Goal: Task Accomplishment & Management: Use online tool/utility

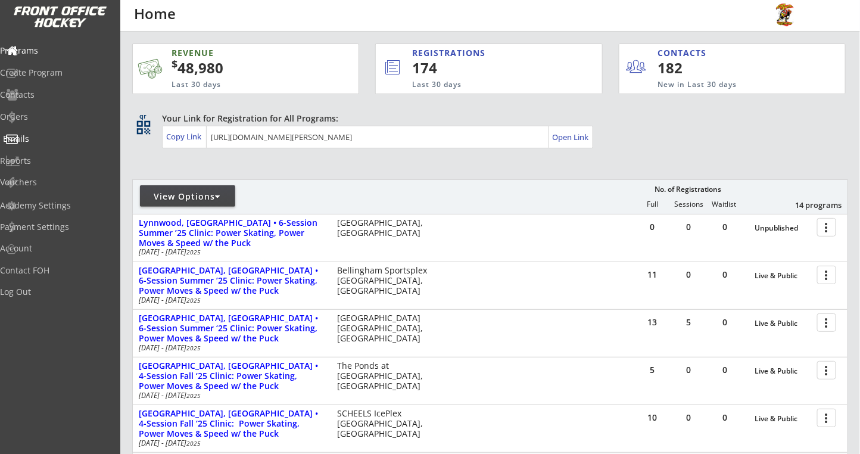
click at [35, 139] on div "Emails" at bounding box center [56, 139] width 107 height 8
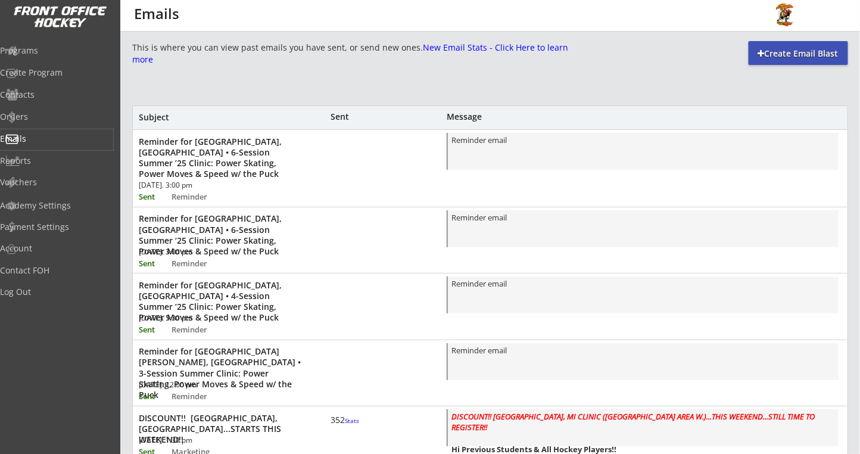
click at [767, 49] on div "Create Email Blast" at bounding box center [798, 54] width 99 height 12
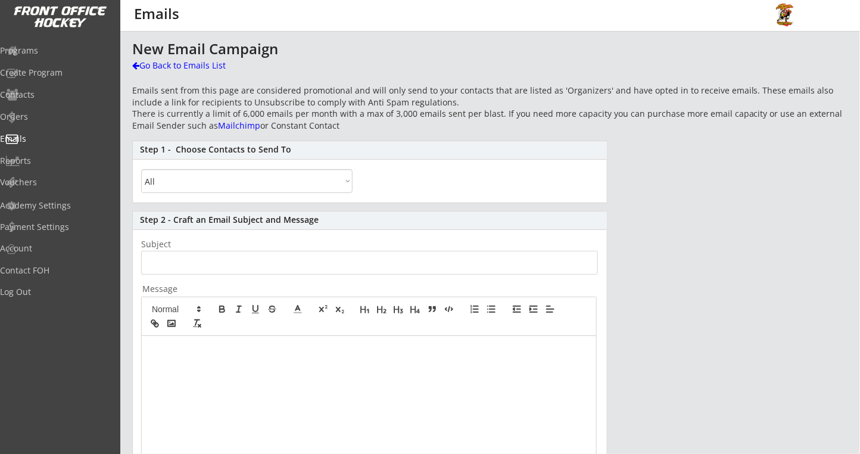
click at [267, 182] on select "All By Specific Programs Within Birth Year Range By Location" at bounding box center [246, 181] width 211 height 24
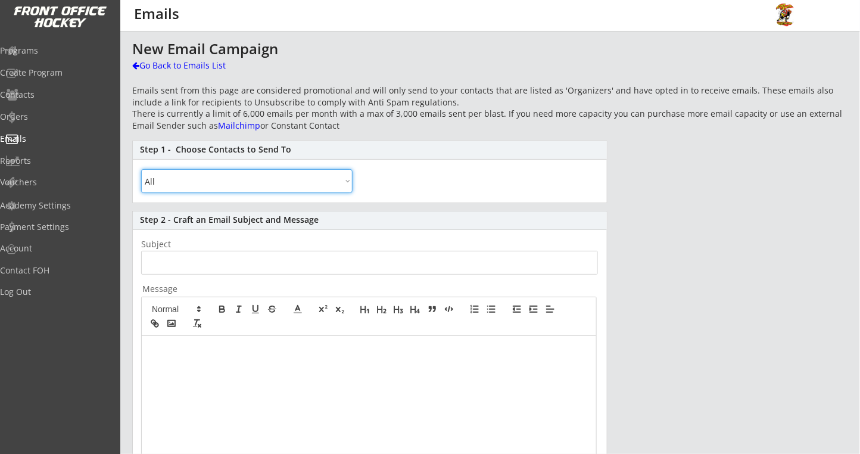
select select ""By Location""
click at [141, 169] on select "All By Specific Programs Within Birth Year Range By Location" at bounding box center [246, 181] width 211 height 24
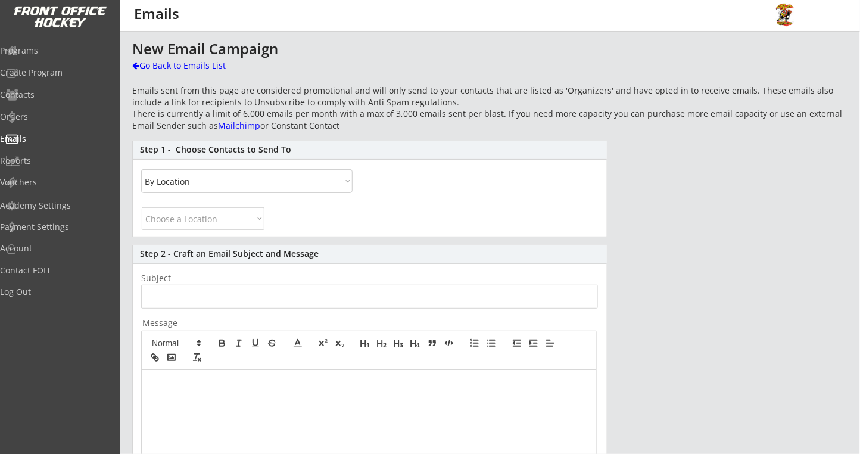
click at [207, 219] on select "Choose a Location Canada United States Alabama Alaska Arizona Arkansas Californ…" at bounding box center [203, 218] width 123 height 23
click at [142, 207] on select "Choose a Location Canada United States Alabama Alaska Arizona Arkansas Californ…" at bounding box center [203, 218] width 123 height 23
click at [257, 216] on select "Choose a Location Canada United States Alabama Alaska Arizona Arkansas Californ…" at bounding box center [203, 218] width 123 height 23
click at [142, 207] on select "Choose a Location Canada United States Alabama Alaska Arizona Arkansas Californ…" at bounding box center [203, 218] width 123 height 23
click at [260, 216] on select "Choose a Location Canada United States Alabama Alaska Arizona Arkansas Californ…" at bounding box center [203, 218] width 123 height 23
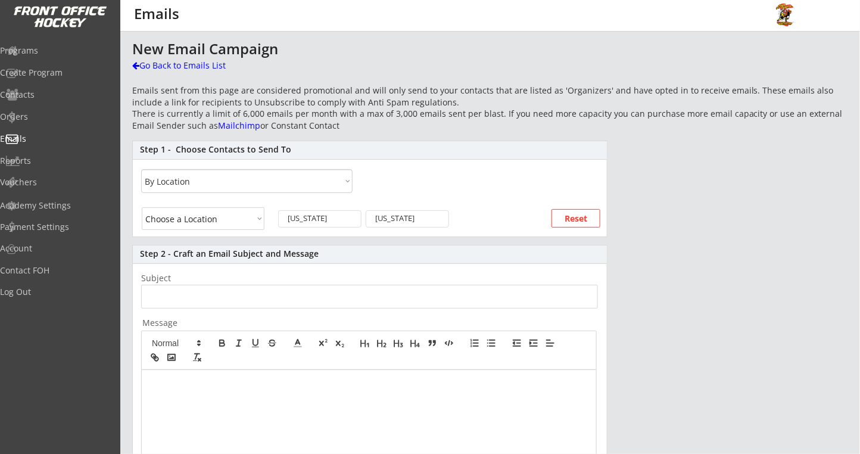
select select ""Connecticut""
click at [142, 207] on select "Choose a Location Canada United States Alabama Alaska Arizona Arkansas Californ…" at bounding box center [203, 218] width 123 height 23
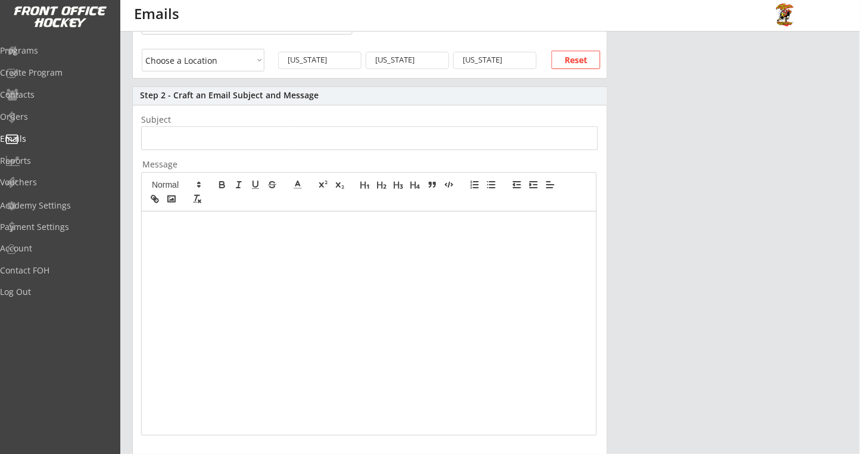
scroll to position [79, 0]
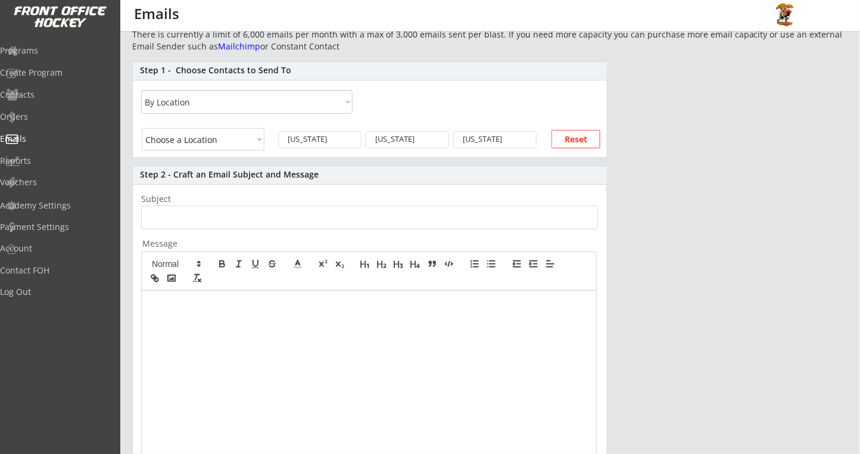
click at [184, 216] on input "input" at bounding box center [369, 217] width 457 height 24
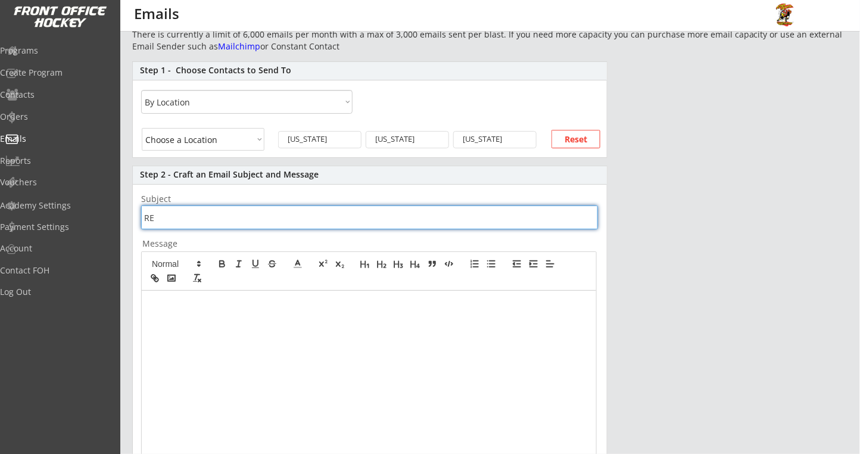
type input "R"
type input "Montclair, NJ"
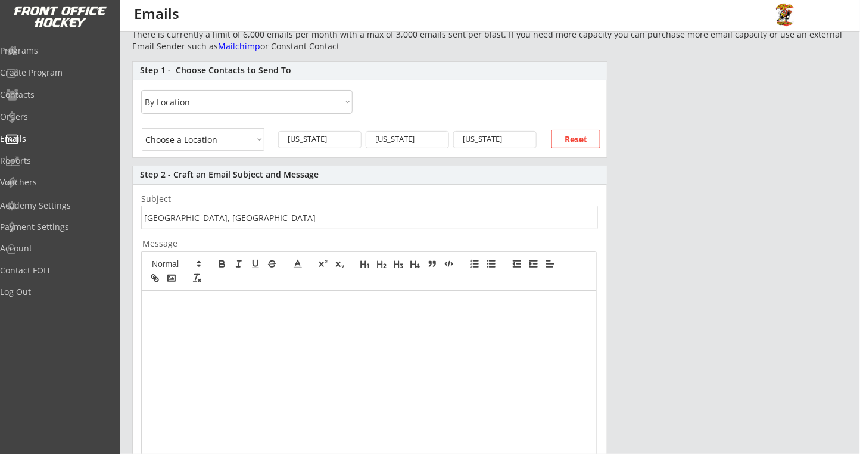
click at [209, 325] on div at bounding box center [369, 402] width 454 height 223
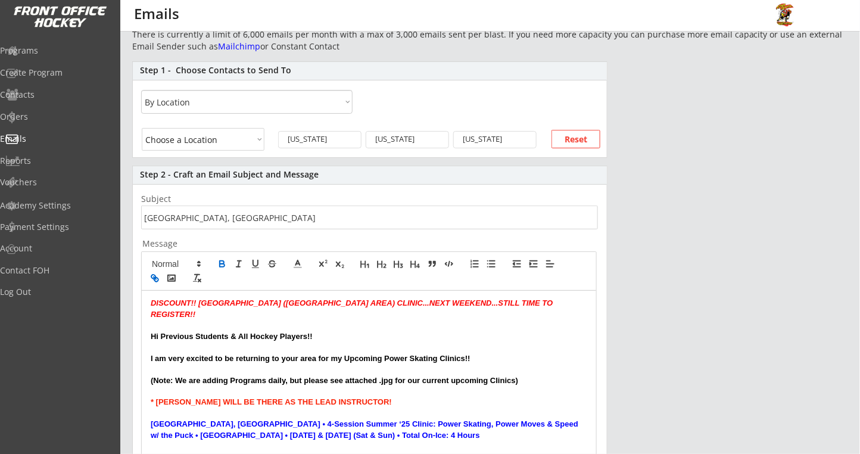
click at [151, 305] on em "DISCOUNT!!" at bounding box center [174, 302] width 46 height 9
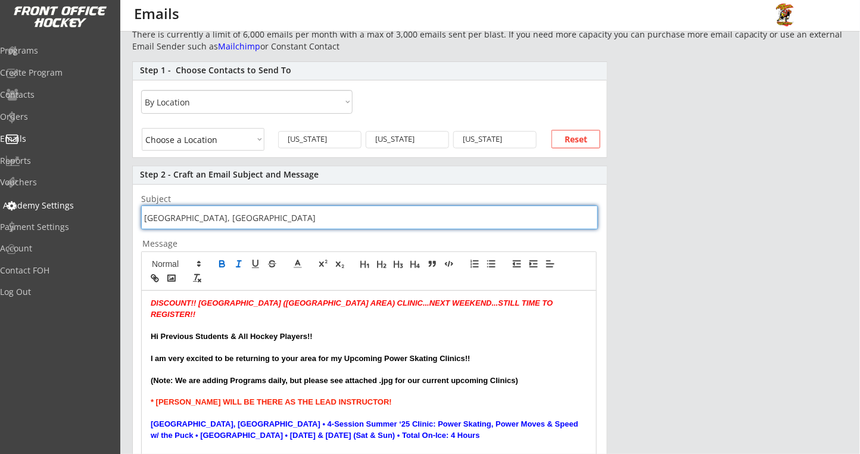
drag, startPoint x: 245, startPoint y: 212, endPoint x: 61, endPoint y: 216, distance: 183.5
click at [61, 216] on body "REVENUE $ 48,980 Last 30 days REGISTRATIONS 174 Last 30 days CONTACTS 182 New i…" at bounding box center [430, 148] width 860 height 454
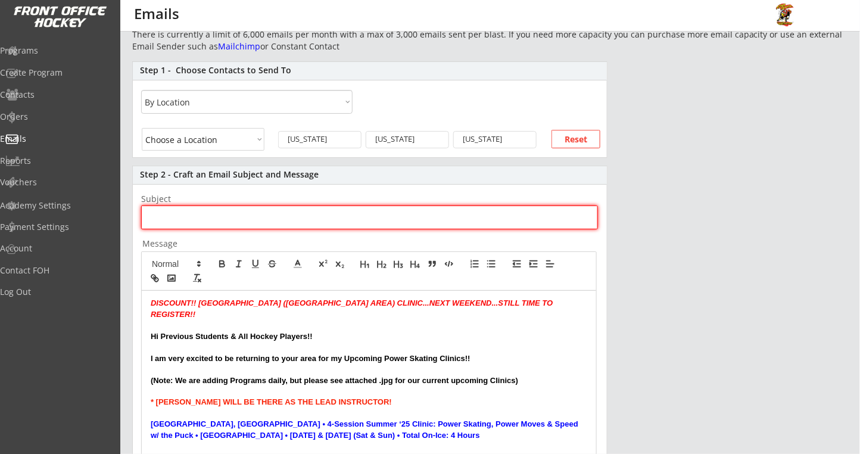
click at [238, 212] on input "input" at bounding box center [369, 217] width 457 height 24
paste input "DISCOUNT!! Plymouth, MI - Upcoming Summer 2025 Clinic!!"
click at [225, 214] on input "input" at bounding box center [369, 217] width 457 height 24
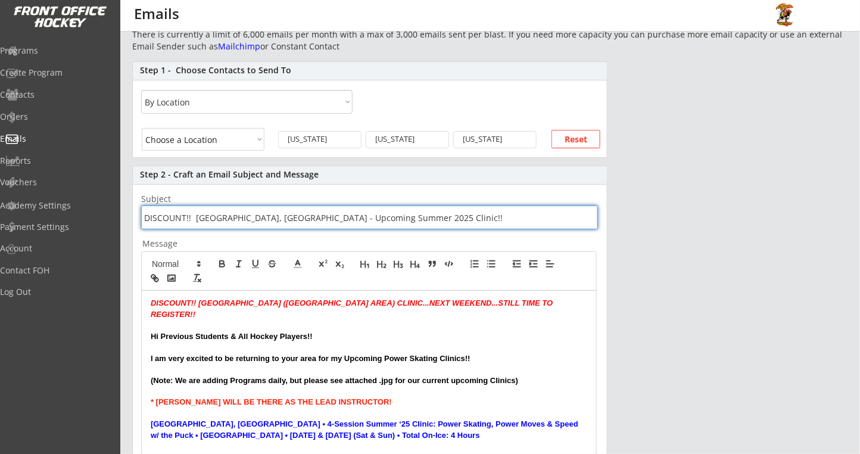
click at [387, 217] on input "input" at bounding box center [369, 217] width 457 height 24
type input "DISCOUNT!! Montclair, NJ - Upcoming Summer 2025 Clinic!!"
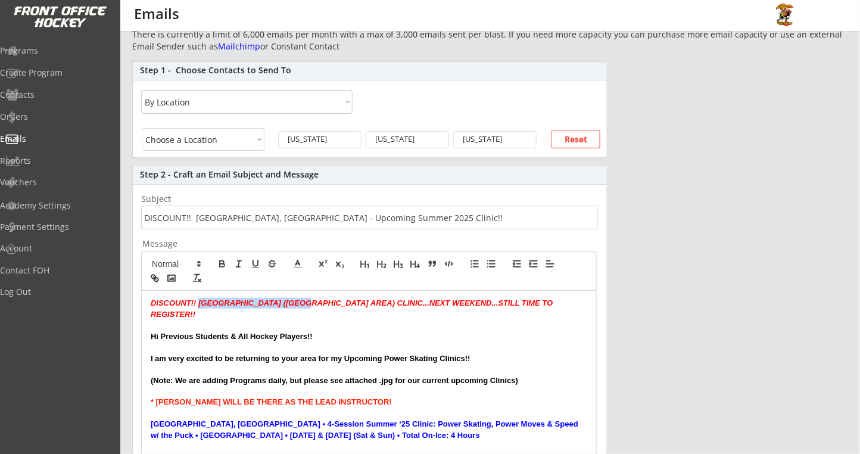
drag, startPoint x: 201, startPoint y: 302, endPoint x: 309, endPoint y: 304, distance: 107.8
click at [309, 304] on em "PLYMOUTH (DETROIT AREA) CLINIC...NEXT WEEKEND...STILL TIME TO REGISTER!!" at bounding box center [353, 308] width 404 height 20
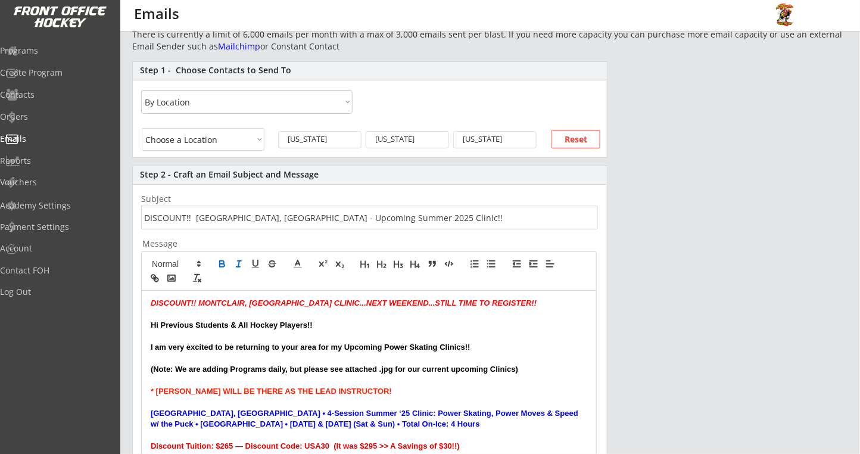
click at [295, 301] on em "MONTCLAIR, NJ CLINIC...NEXT WEEKEND...STILL TIME TO REGISTER!!" at bounding box center [367, 302] width 338 height 9
click at [317, 304] on em "MONTCLAIR, NJ CLINIC...NEXT WEEKEND...STILL TIME TO REGISTER!!" at bounding box center [367, 302] width 338 height 9
drag, startPoint x: 356, startPoint y: 303, endPoint x: 346, endPoint y: 292, distance: 14.3
click at [297, 301] on em "MONTCLAIR, NJ CLINIC...NEXT WEEKEND...STILL TIME TO REGISTER!!" at bounding box center [367, 302] width 338 height 9
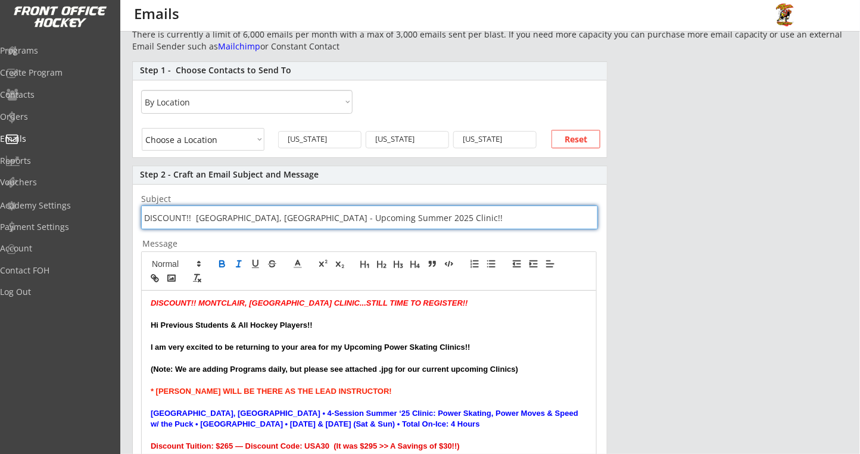
click at [387, 214] on input "input" at bounding box center [369, 217] width 457 height 24
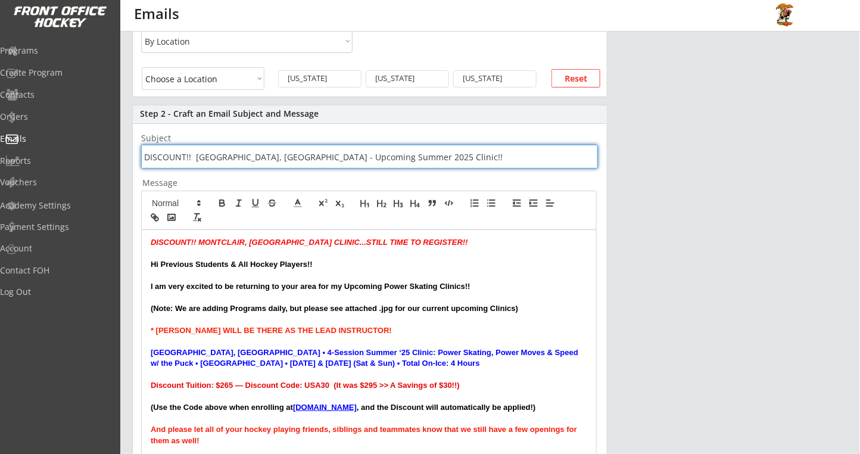
scroll to position [158, 0]
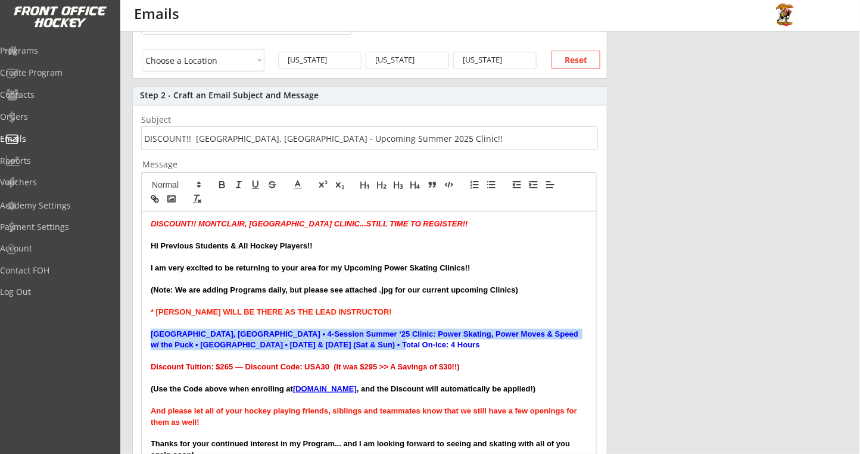
drag, startPoint x: 356, startPoint y: 341, endPoint x: 144, endPoint y: 333, distance: 212.2
click at [144, 333] on div "DISCOUNT!! MONTCLAIR, NJ CLINIC...STILL TIME TO REGISTER!! Hi Previous Students…" at bounding box center [369, 384] width 454 height 347
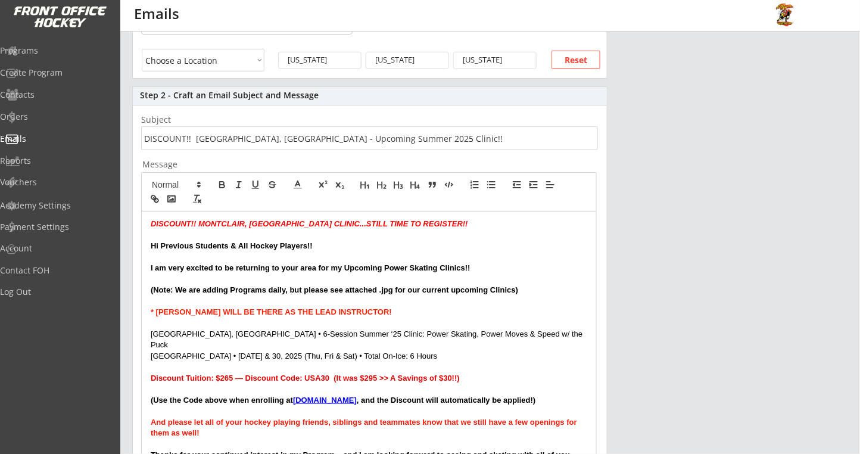
scroll to position [0, 0]
drag, startPoint x: 152, startPoint y: 344, endPoint x: 157, endPoint y: 339, distance: 6.3
click at [152, 351] on p "Montclair State Arena • August 28, 29 & 30, 2025 (Thu, Fri & Sat) • Total On-Ic…" at bounding box center [369, 356] width 437 height 11
click at [200, 332] on p "Montclair, NJ • 6-Session Summer ‘25 Clinic: Power Skating, Power Moves & Speed…" at bounding box center [369, 340] width 437 height 22
copy p "•"
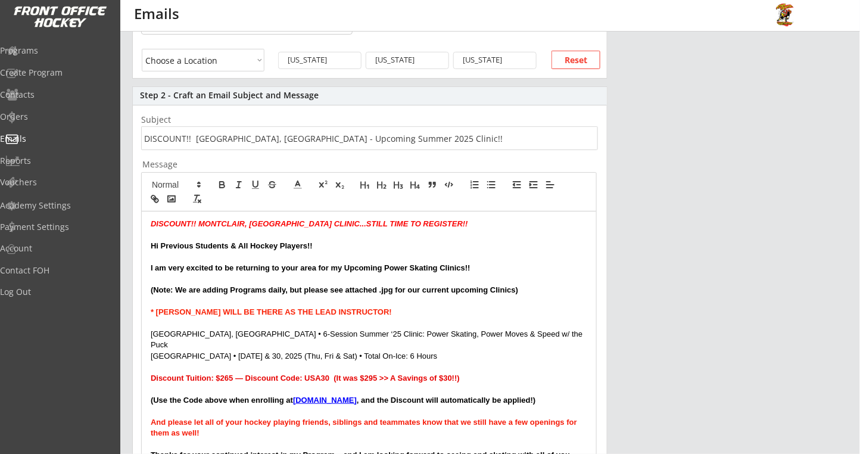
drag, startPoint x: 491, startPoint y: 333, endPoint x: 504, endPoint y: 332, distance: 13.2
click at [491, 333] on p "Montclair, NJ • 6-Session Summer ‘25 Clinic: Power Skating, Power Moves & Speed…" at bounding box center [369, 340] width 437 height 22
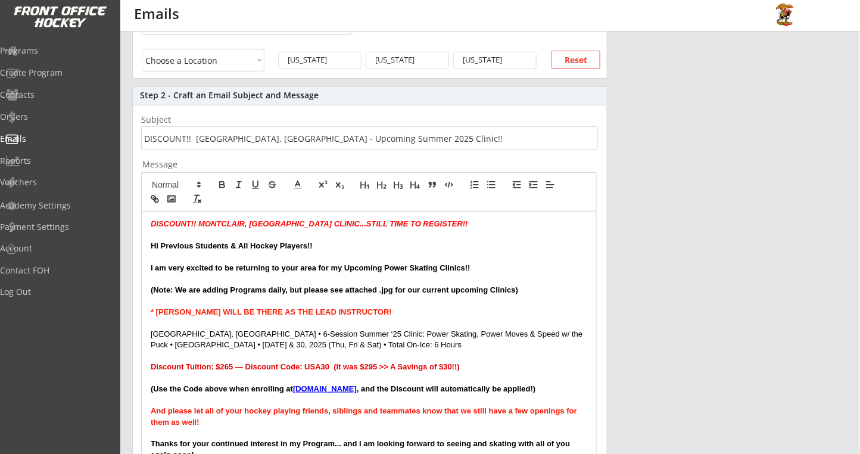
click at [469, 344] on p "Montclair, NJ • 6-Session Summer ‘25 Clinic: Power Skating, Power Moves & Speed…" at bounding box center [369, 340] width 437 height 22
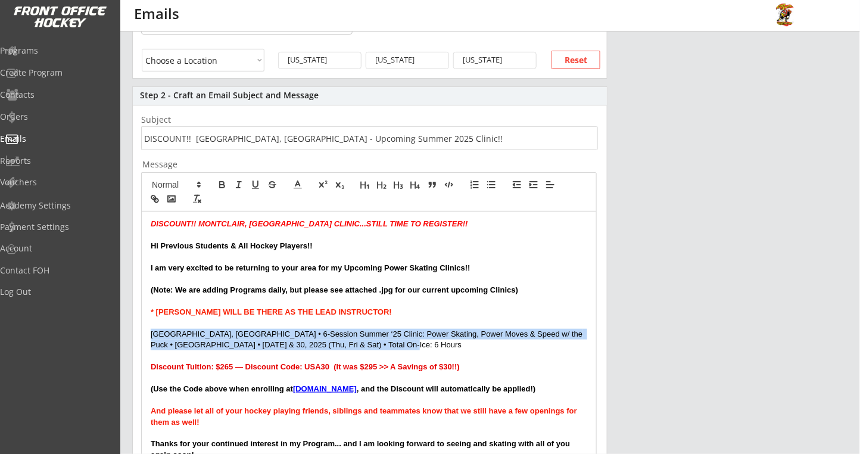
drag, startPoint x: 381, startPoint y: 344, endPoint x: 143, endPoint y: 335, distance: 237.8
click at [143, 335] on div "DISCOUNT!! MONTCLAIR, NJ CLINIC...STILL TIME TO REGISTER!! Hi Previous Students…" at bounding box center [369, 384] width 454 height 347
click at [301, 183] on icon at bounding box center [297, 184] width 11 height 11
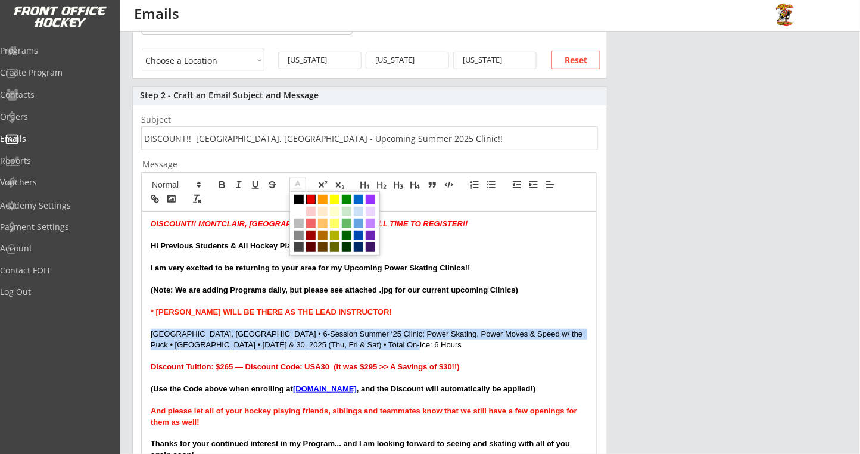
click at [309, 200] on span at bounding box center [311, 200] width 10 height 10
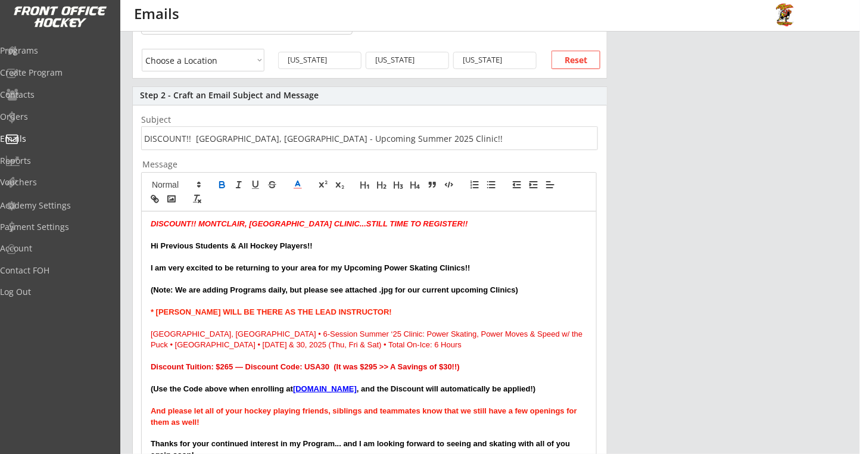
click at [220, 186] on icon "button" at bounding box center [222, 186] width 5 height 3
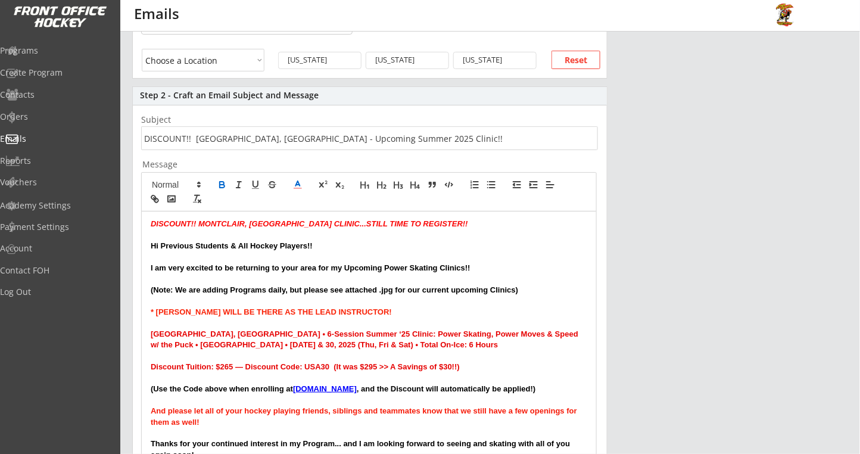
click at [232, 309] on strong "* ROBBY WILL BE THERE AS THE LEAD INSTRUCTOR!" at bounding box center [271, 311] width 241 height 9
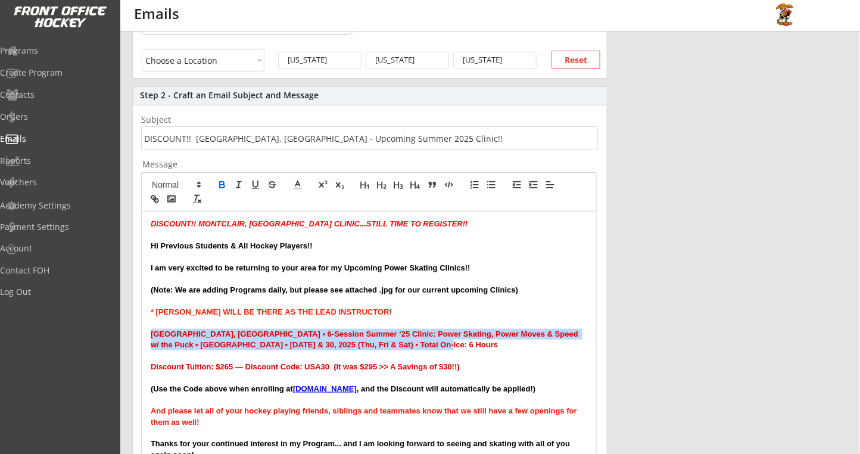
drag, startPoint x: 406, startPoint y: 347, endPoint x: 149, endPoint y: 334, distance: 257.0
click at [149, 334] on div "DISCOUNT!! MONTCLAIR, NJ CLINIC...STILL TIME TO REGISTER!! Hi Previous Students…" at bounding box center [369, 384] width 454 height 347
click at [299, 186] on icon at bounding box center [297, 184] width 11 height 11
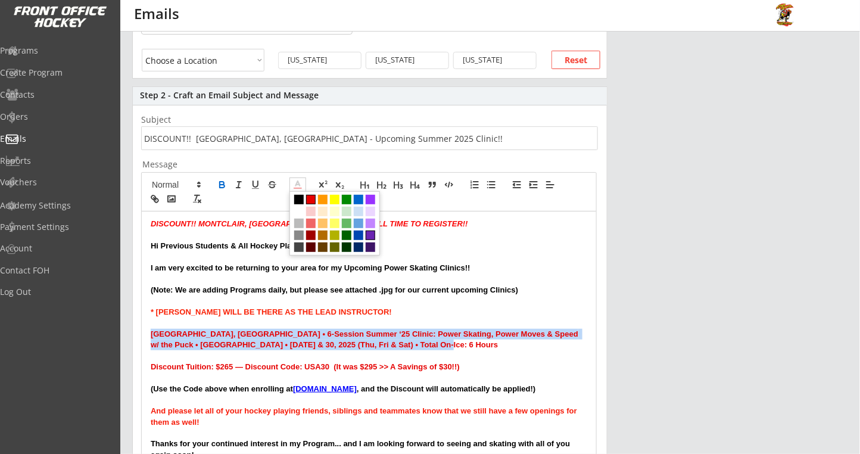
click at [372, 239] on span at bounding box center [371, 235] width 10 height 10
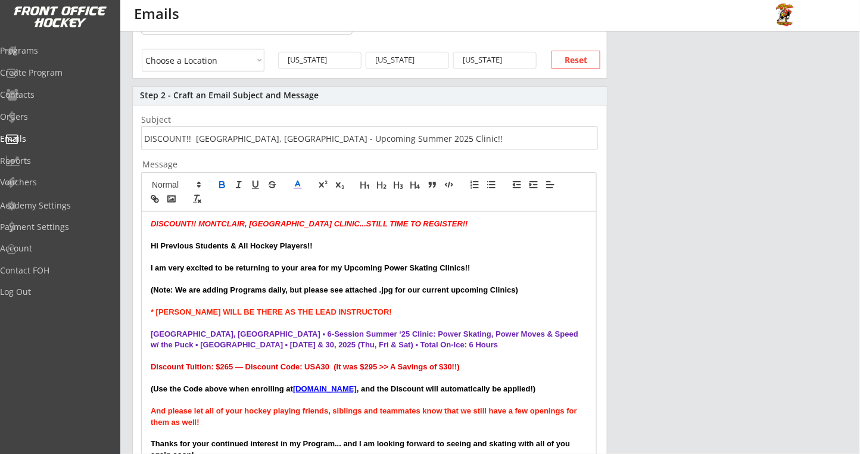
click at [321, 312] on strong "* ROBBY WILL BE THERE AS THE LEAD INSTRUCTOR!" at bounding box center [271, 311] width 241 height 9
click at [404, 347] on p "Montclair, NJ • 6-Session Summer ‘25 Clinic: Power Skating, Power Moves & Speed…" at bounding box center [369, 340] width 437 height 22
drag, startPoint x: 220, startPoint y: 367, endPoint x: 228, endPoint y: 369, distance: 7.4
click at [228, 369] on strong "Discount Tuition: $265 — Discount Code: USA30 (It was $295 >> A Savings of $30!…" at bounding box center [305, 366] width 309 height 9
click at [244, 362] on strong "Discount Tuition: $435 — Discount Code: USA30 (It was $295 >> A Savings of $30!…" at bounding box center [305, 366] width 309 height 9
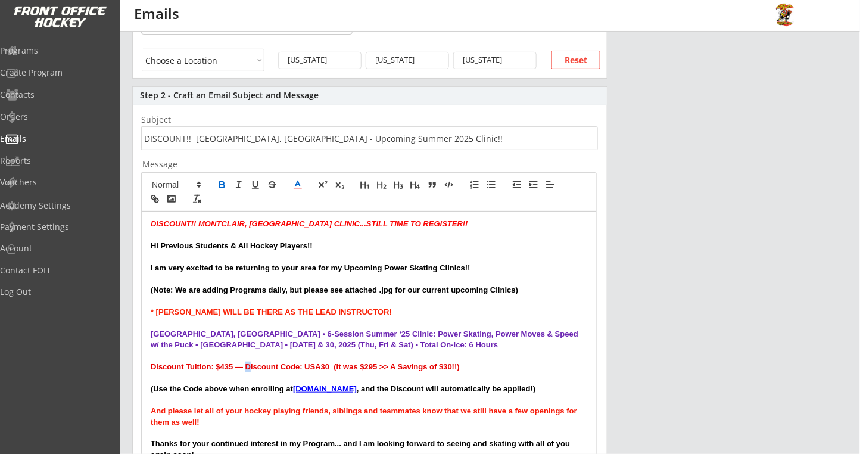
click at [248, 364] on strong "Discount Tuition: $435 — Discount Code: USA30 (It was $295 >> A Savings of $30!…" at bounding box center [305, 366] width 309 height 9
click at [256, 365] on strong "Discount Tuition: $435 — Discount Code: USA30 (It was $295 >> A Savings of $30!…" at bounding box center [305, 366] width 309 height 9
drag, startPoint x: 459, startPoint y: 368, endPoint x: 134, endPoint y: 361, distance: 325.3
click at [134, 361] on div "Step 2 - Craft an Email Subject and Message Subject Message DISCOUNT!! MONTCLAI…" at bounding box center [369, 408] width 475 height 645
drag, startPoint x: 363, startPoint y: 366, endPoint x: 149, endPoint y: 362, distance: 213.3
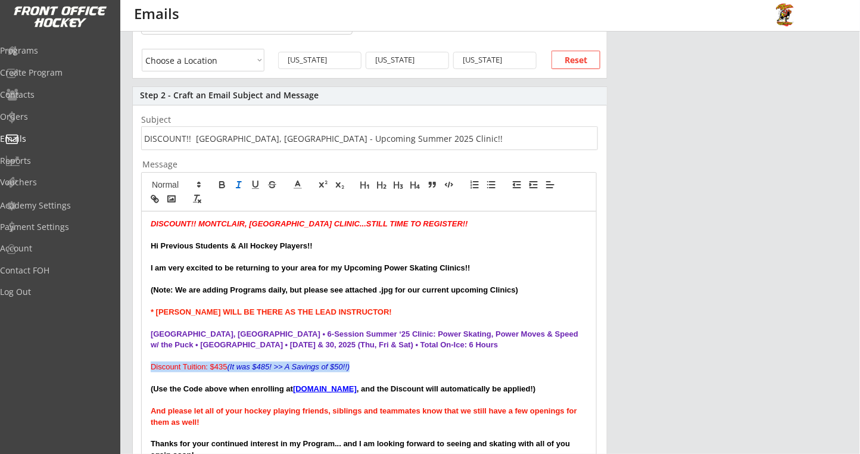
click at [148, 363] on div "DISCOUNT!! MONTCLAIR, NJ CLINIC...STILL TIME TO REGISTER!! Hi Previous Students…" at bounding box center [369, 384] width 454 height 347
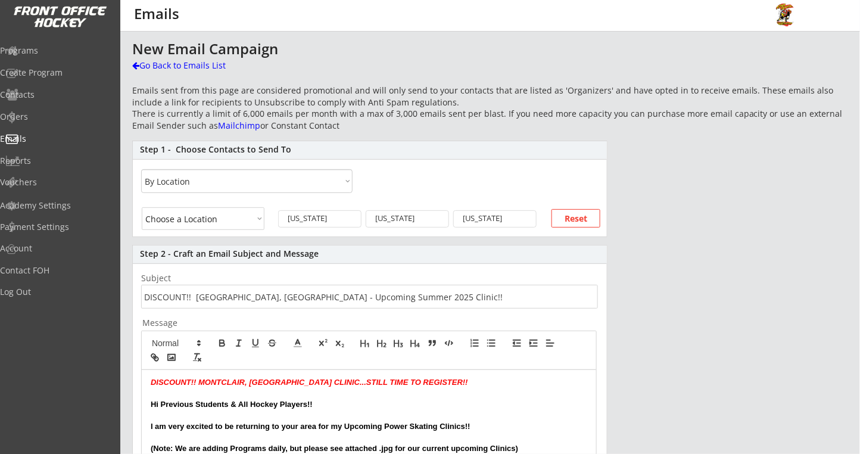
scroll to position [158, 0]
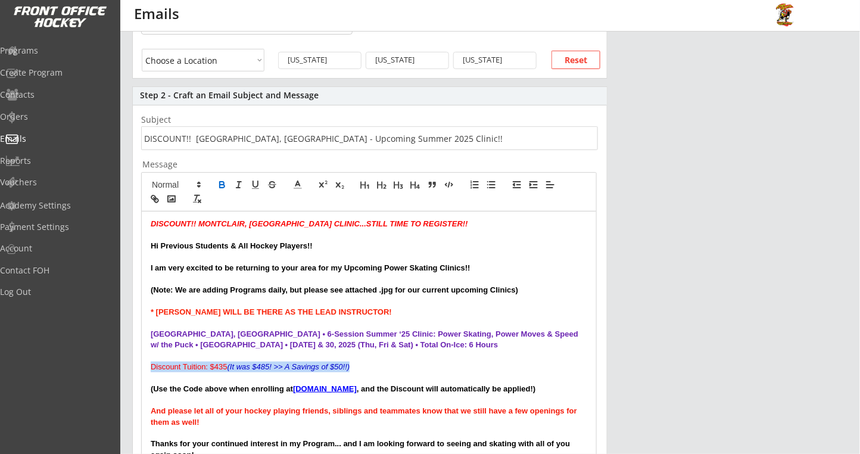
click at [217, 182] on icon "button" at bounding box center [222, 184] width 11 height 11
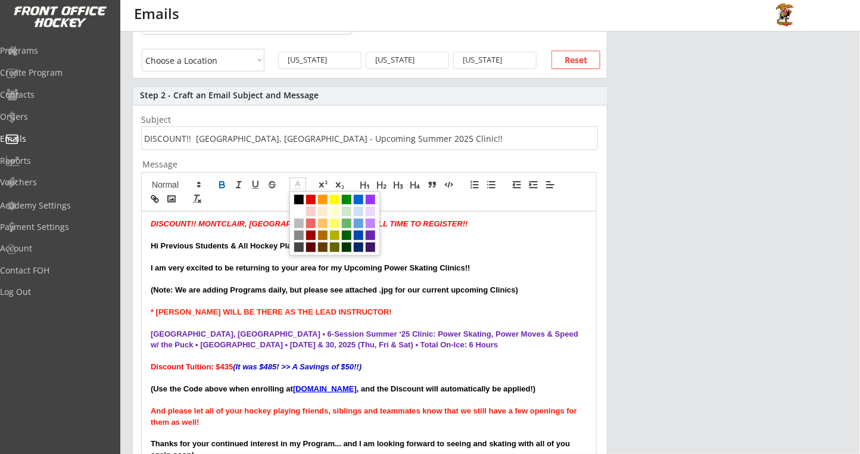
click at [299, 181] on icon at bounding box center [297, 184] width 11 height 11
click at [309, 200] on span at bounding box center [311, 200] width 10 height 10
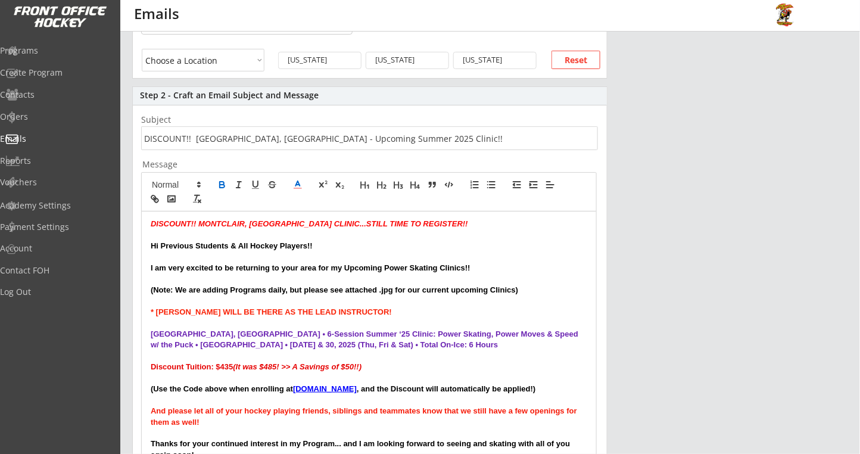
click at [378, 307] on p "* ROBBY WILL BE THERE AS THE LEAD INSTRUCTOR!" at bounding box center [369, 312] width 437 height 11
click at [200, 222] on em "MONTCLAIR, NJ CLINIC...STILL TIME TO REGISTER!!" at bounding box center [333, 223] width 270 height 9
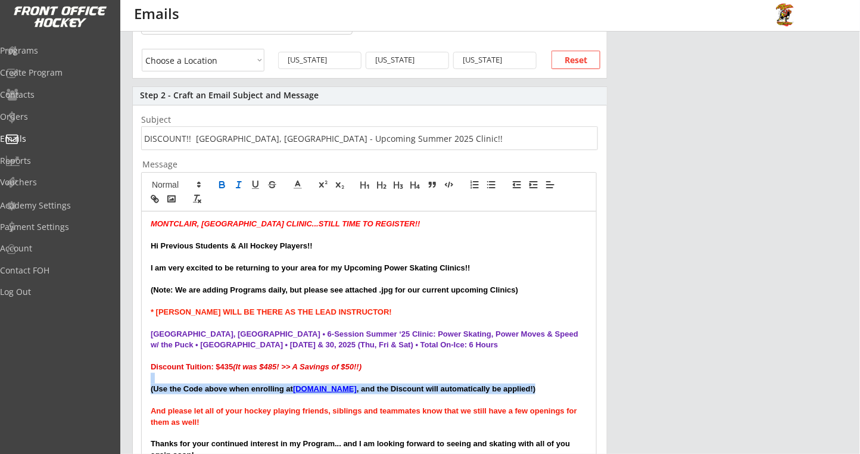
drag, startPoint x: 569, startPoint y: 389, endPoint x: 117, endPoint y: 387, distance: 452.7
click at [133, 378] on div "Step 2 - Craft an Email Subject and Message Subject Message MONTCLAIR, NJ CLINI…" at bounding box center [369, 408] width 475 height 645
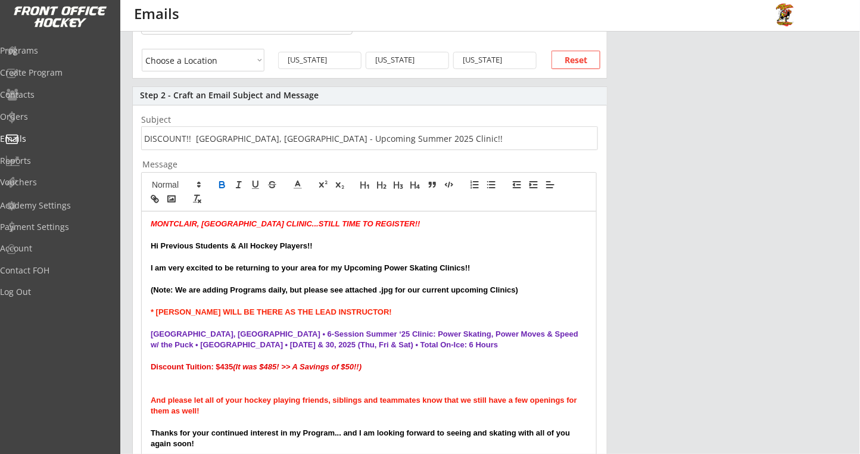
click at [257, 379] on p at bounding box center [369, 378] width 437 height 11
click at [261, 384] on p at bounding box center [369, 389] width 437 height 11
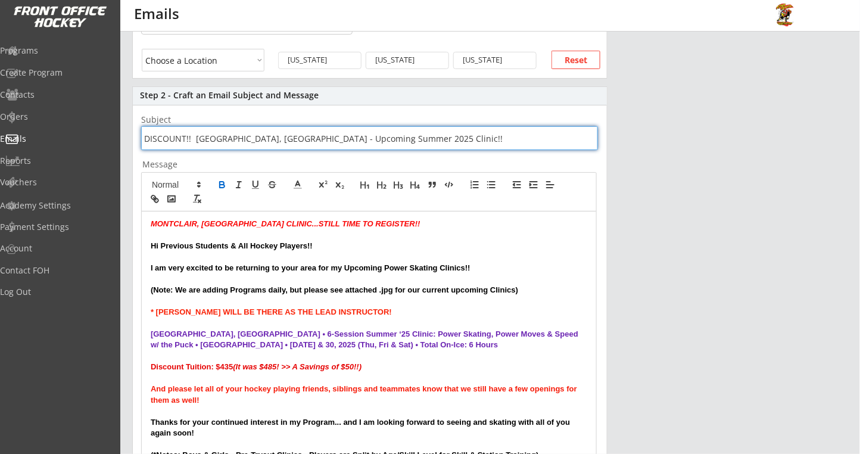
drag, startPoint x: 195, startPoint y: 137, endPoint x: 126, endPoint y: 137, distance: 69.1
click at [126, 137] on div "This is where you can view past emails you have sent, or send new ones. New Ema…" at bounding box center [490, 296] width 740 height 827
type input "Montclair, NJ - Upcoming Summer 2025 Clinic!!"
click at [245, 232] on p at bounding box center [369, 235] width 437 height 11
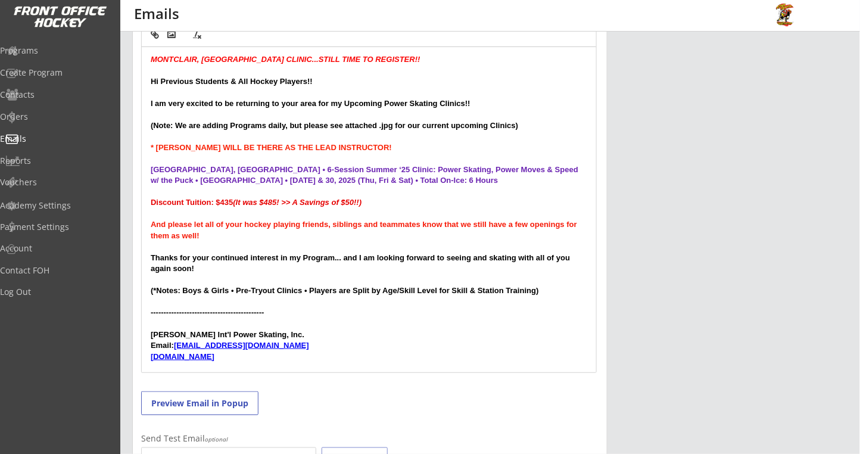
scroll to position [397, 0]
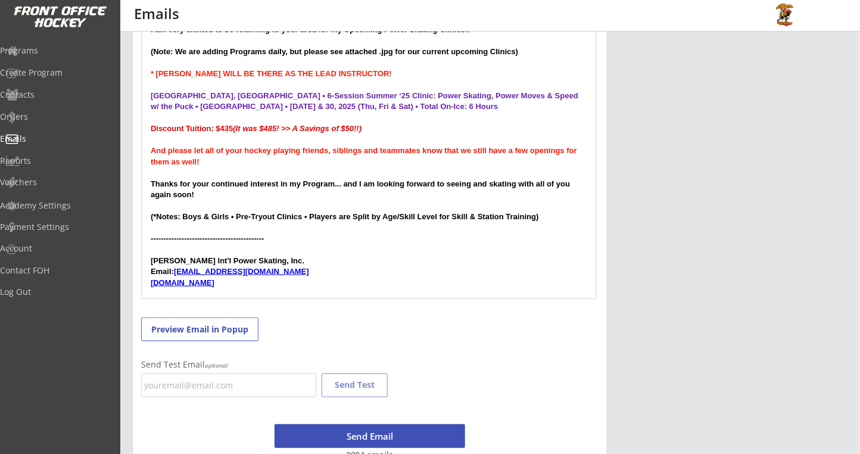
click at [257, 288] on div "MONTCLAIR, NJ CLINIC...STILL TIME TO REGISTER!! Hi Previous Students & All Hock…" at bounding box center [369, 135] width 454 height 325
click at [233, 293] on div "MONTCLAIR, NJ CLINIC...STILL TIME TO REGISTER!! Hi Previous Students & All Hock…" at bounding box center [369, 135] width 454 height 325
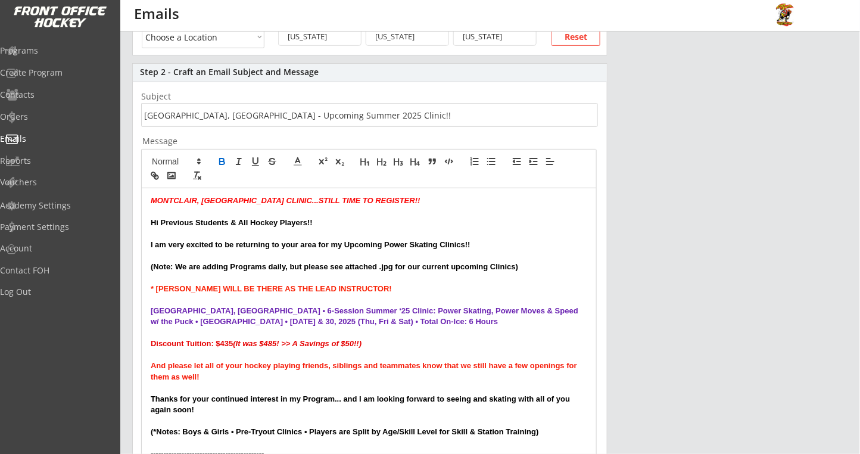
scroll to position [158, 0]
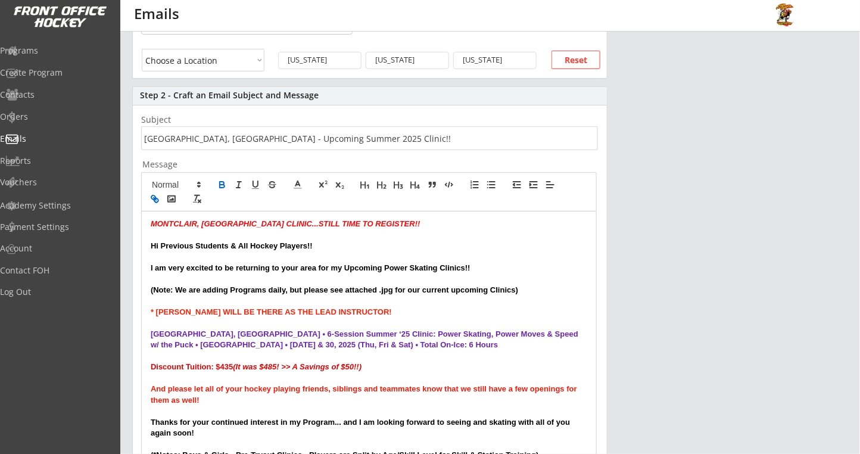
click at [152, 200] on icon "button" at bounding box center [154, 199] width 11 height 11
click at [172, 198] on polyline "button" at bounding box center [171, 199] width 5 height 3
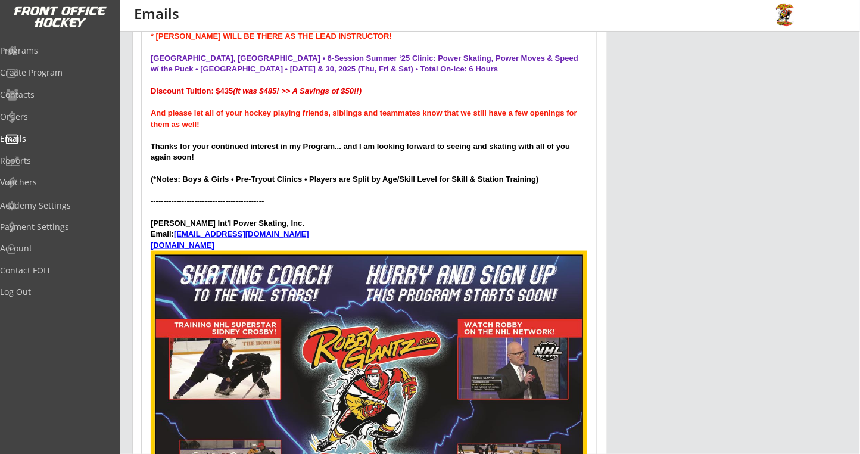
scroll to position [434, 0]
click at [251, 247] on p "www.robbyglantz.com" at bounding box center [369, 245] width 437 height 11
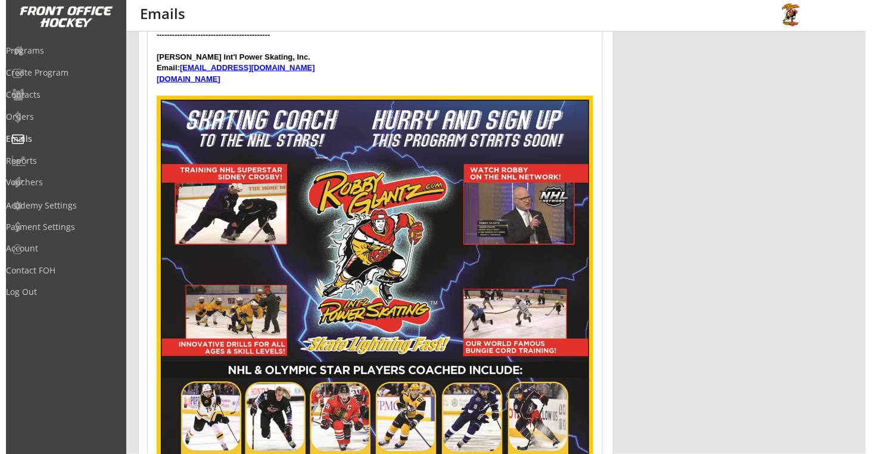
scroll to position [1001, 0]
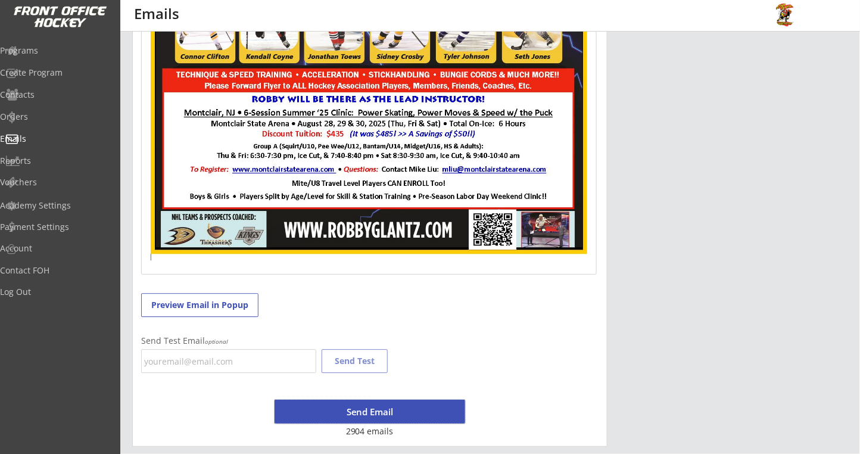
click at [329, 413] on button "Send Email" at bounding box center [370, 412] width 191 height 24
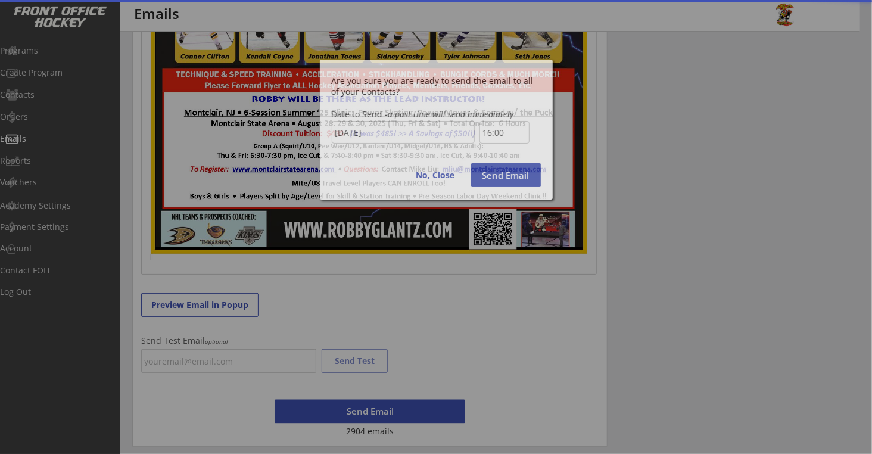
scroll to position [566, 0]
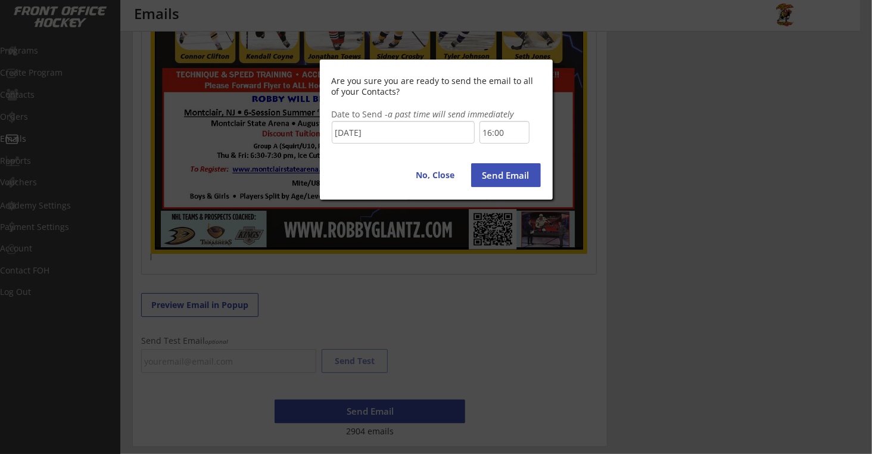
click at [505, 172] on button "Send Email" at bounding box center [506, 175] width 70 height 24
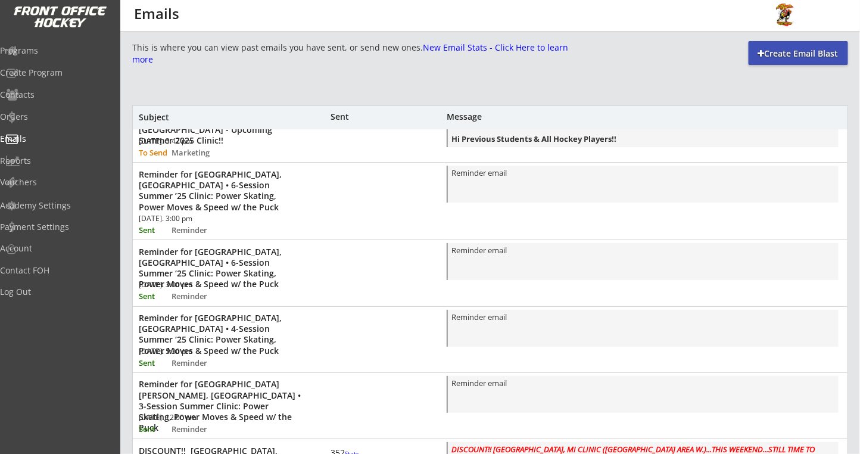
scroll to position [0, 0]
